Goal: Information Seeking & Learning: Learn about a topic

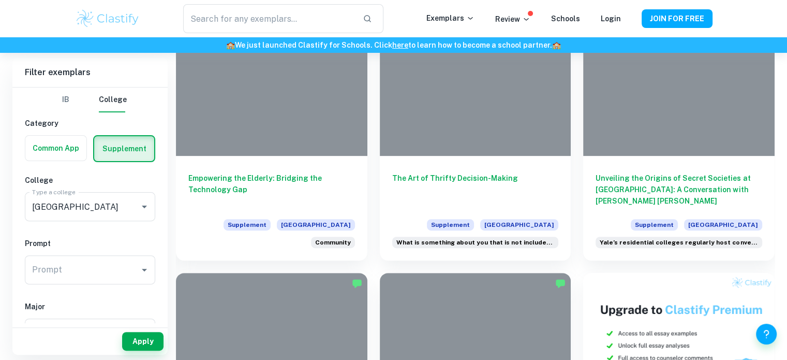
scroll to position [287, 0]
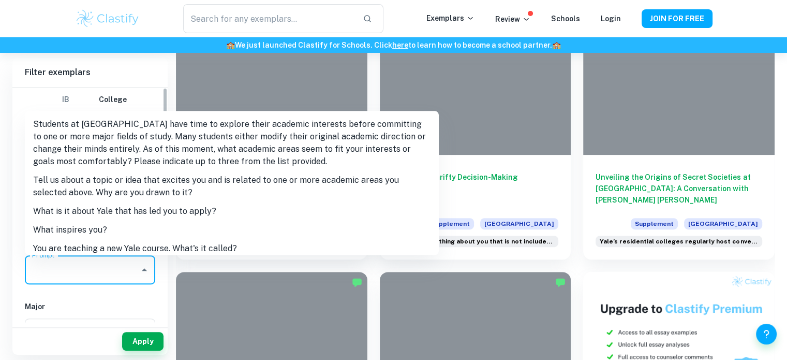
click at [122, 265] on input "Prompt" at bounding box center [82, 270] width 106 height 20
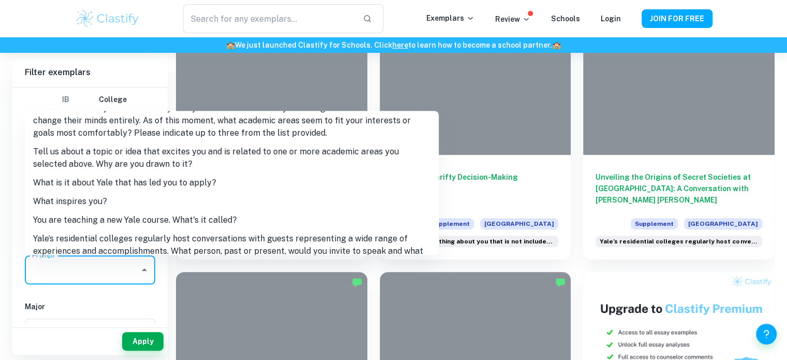
scroll to position [24, 0]
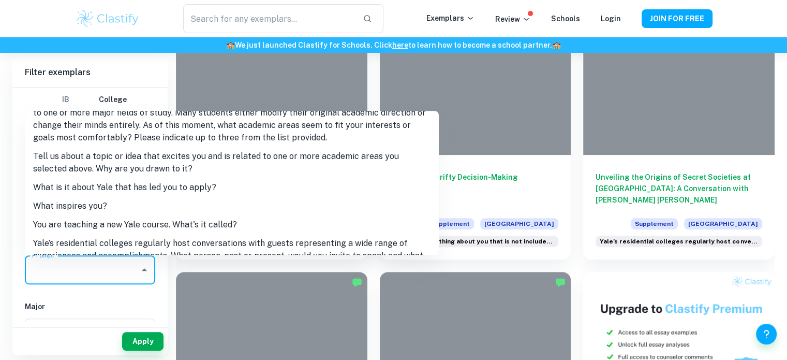
click at [76, 190] on li "What is it about Yale that has led you to apply?" at bounding box center [232, 187] width 414 height 19
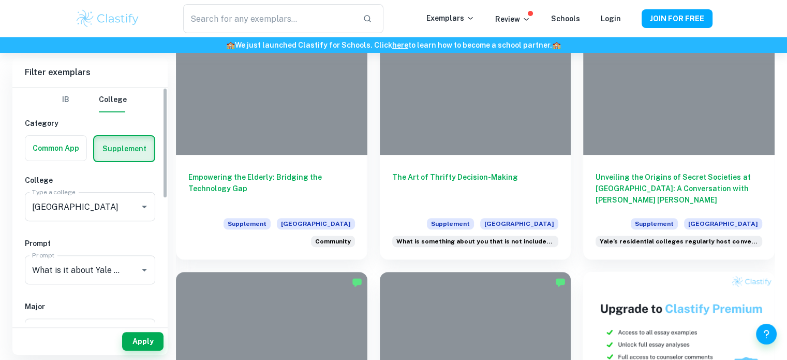
click at [143, 339] on button "Apply" at bounding box center [142, 341] width 41 height 19
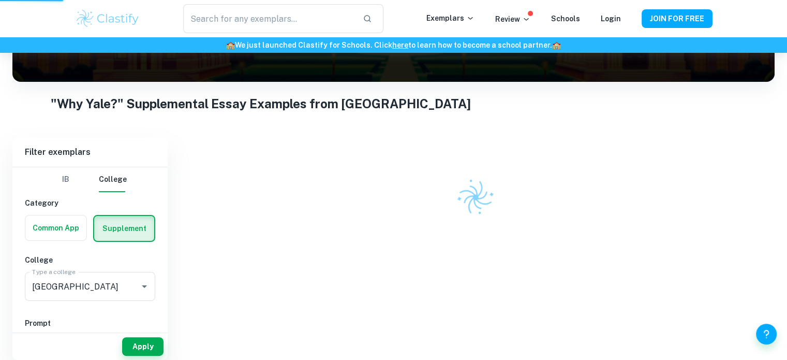
scroll to position [130, 0]
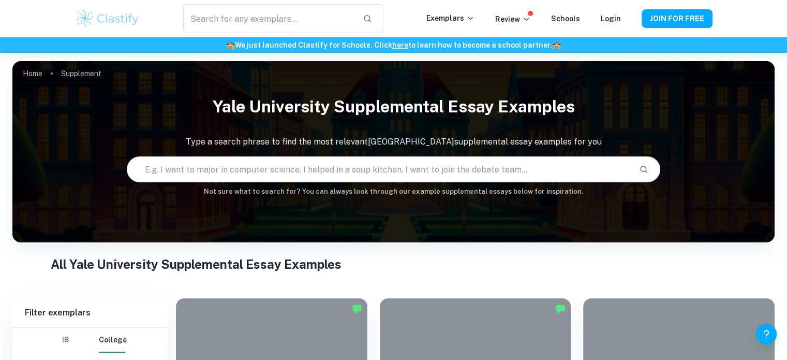
scroll to position [141, 0]
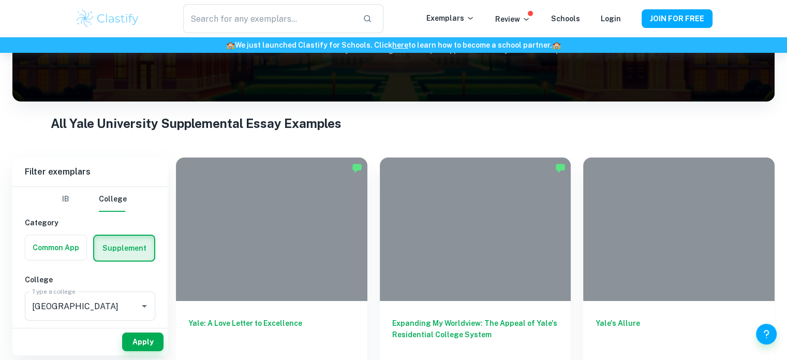
click at [265, 249] on div at bounding box center [271, 228] width 191 height 143
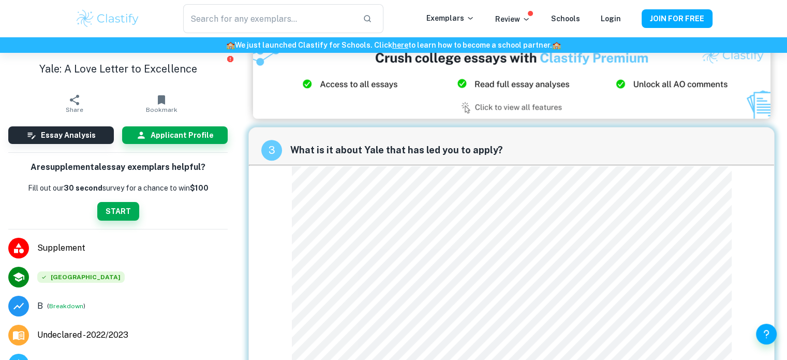
scroll to position [399, 0]
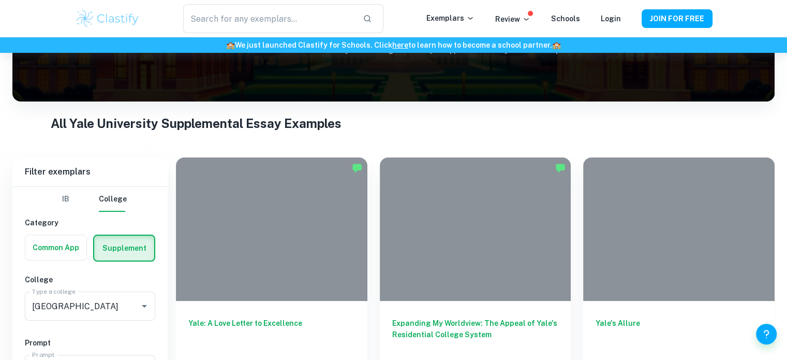
scroll to position [182, 0]
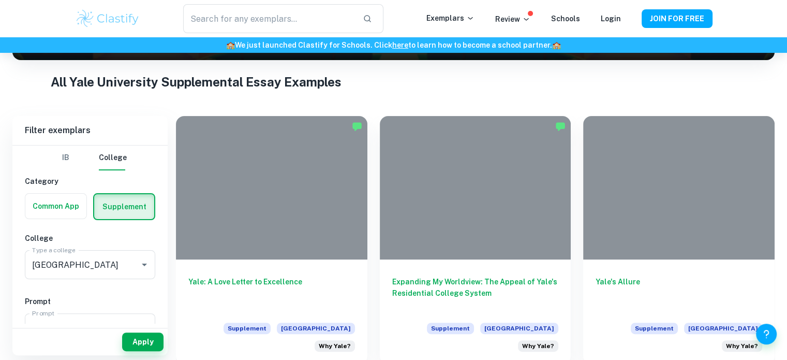
click at [469, 283] on h6 "Expanding My Worldview: The Appeal of Yale's Residential College System" at bounding box center [475, 293] width 167 height 34
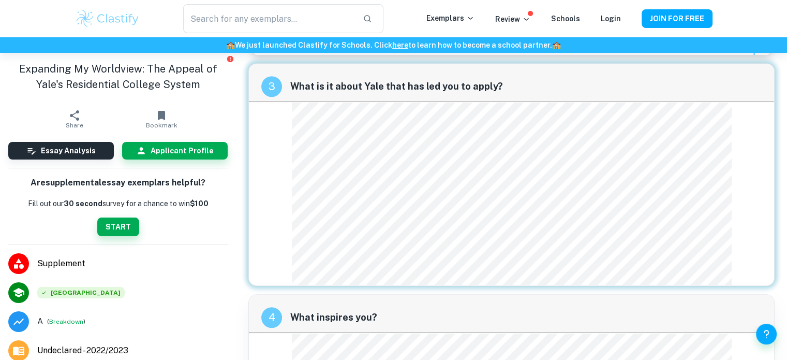
scroll to position [658, 0]
